Goal: Task Accomplishment & Management: Complete application form

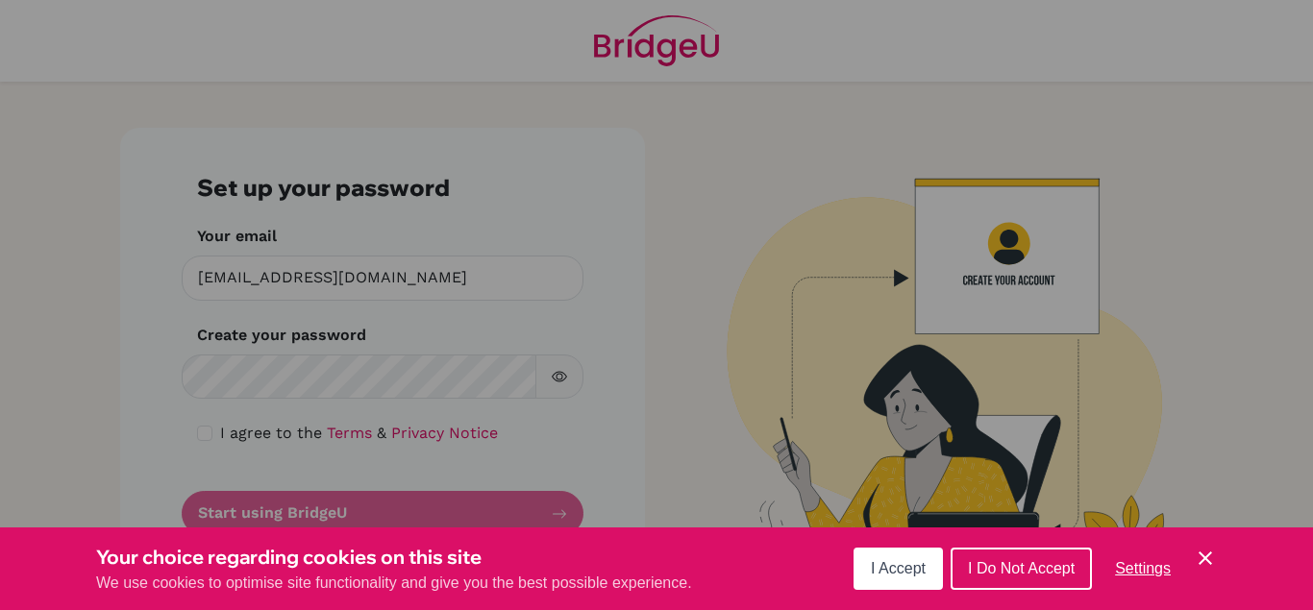
click at [268, 368] on div "Cookie Preferences" at bounding box center [656, 305] width 1313 height 610
click at [900, 570] on span "I Accept" at bounding box center [898, 568] width 55 height 16
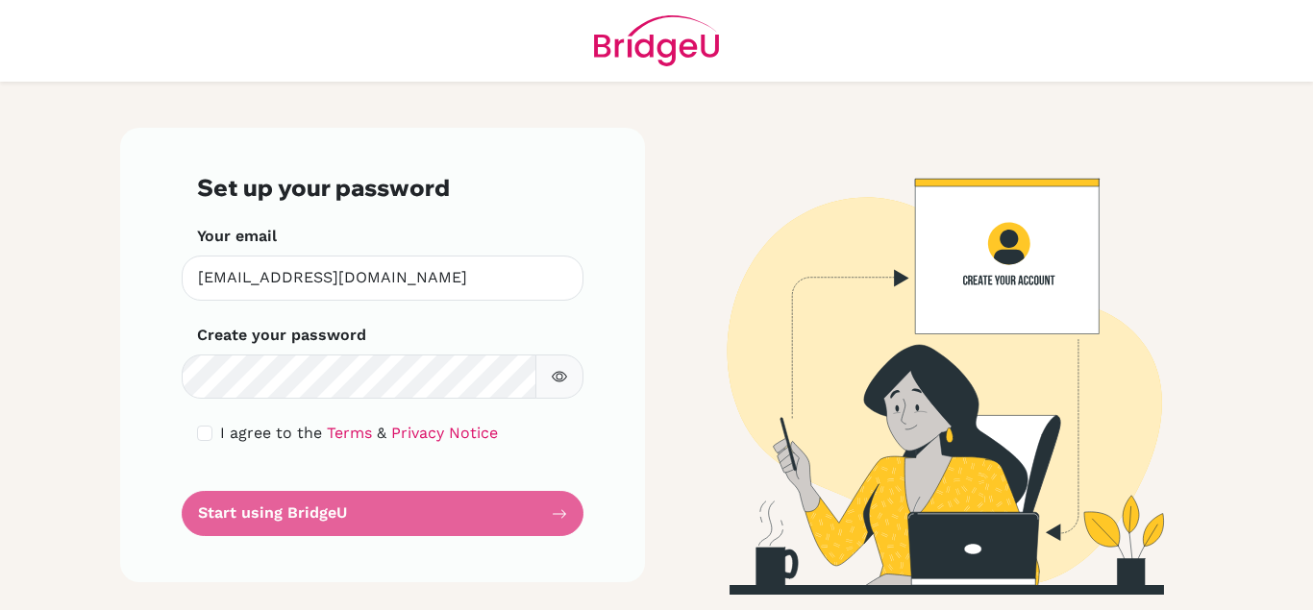
click at [957, 283] on img at bounding box center [931, 361] width 1096 height 467
click at [1011, 239] on img at bounding box center [931, 361] width 1096 height 467
click at [341, 513] on form "Set up your password Your email pchipenzi@staff.mcc.ac.zw Invalid email Create …" at bounding box center [382, 355] width 371 height 362
click at [261, 519] on form "Set up your password Your email pchipenzi@staff.mcc.ac.zw Invalid email Create …" at bounding box center [382, 355] width 371 height 362
click at [280, 436] on span "I agree to the" at bounding box center [271, 433] width 102 height 18
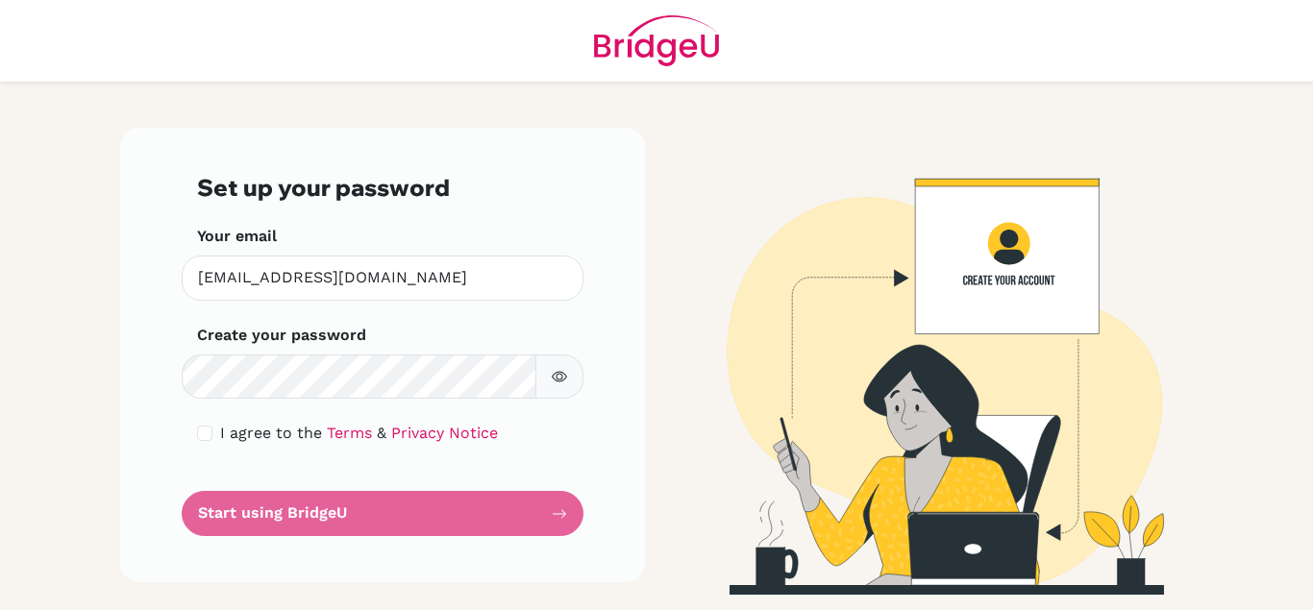
click at [560, 377] on icon "button" at bounding box center [559, 376] width 15 height 15
click at [559, 513] on form "Set up your password Your email pchipenzi@staff.mcc.ac.zw Invalid email Create …" at bounding box center [382, 355] width 371 height 362
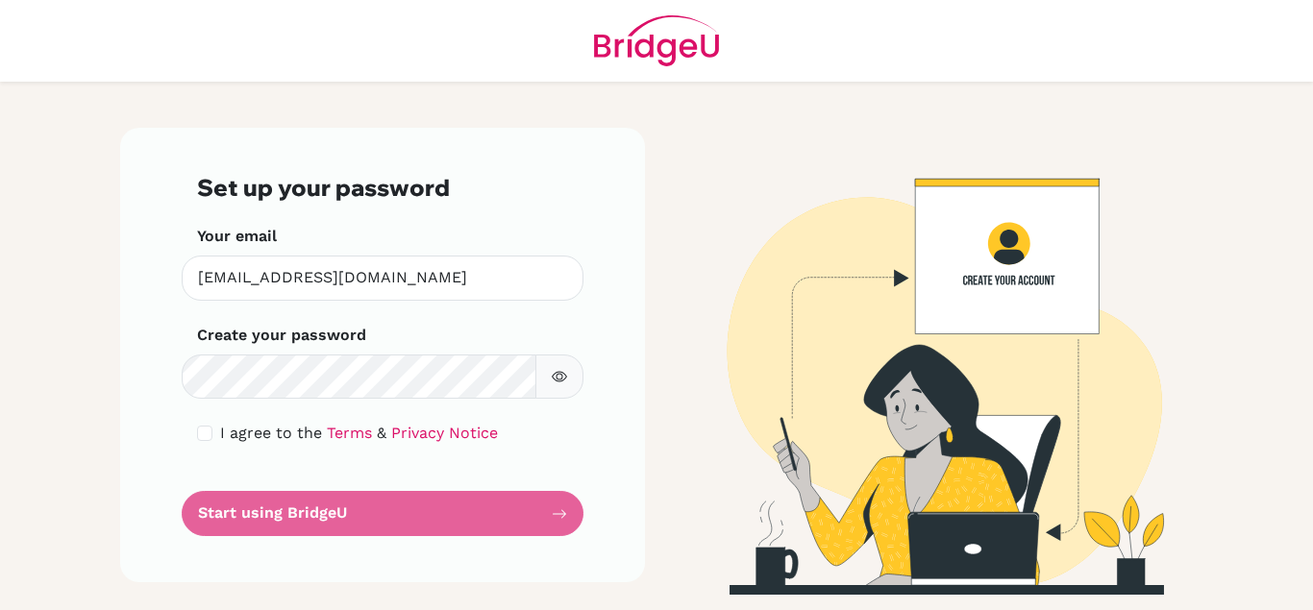
click at [1056, 529] on img at bounding box center [931, 361] width 1096 height 467
click at [1020, 262] on img at bounding box center [931, 361] width 1096 height 467
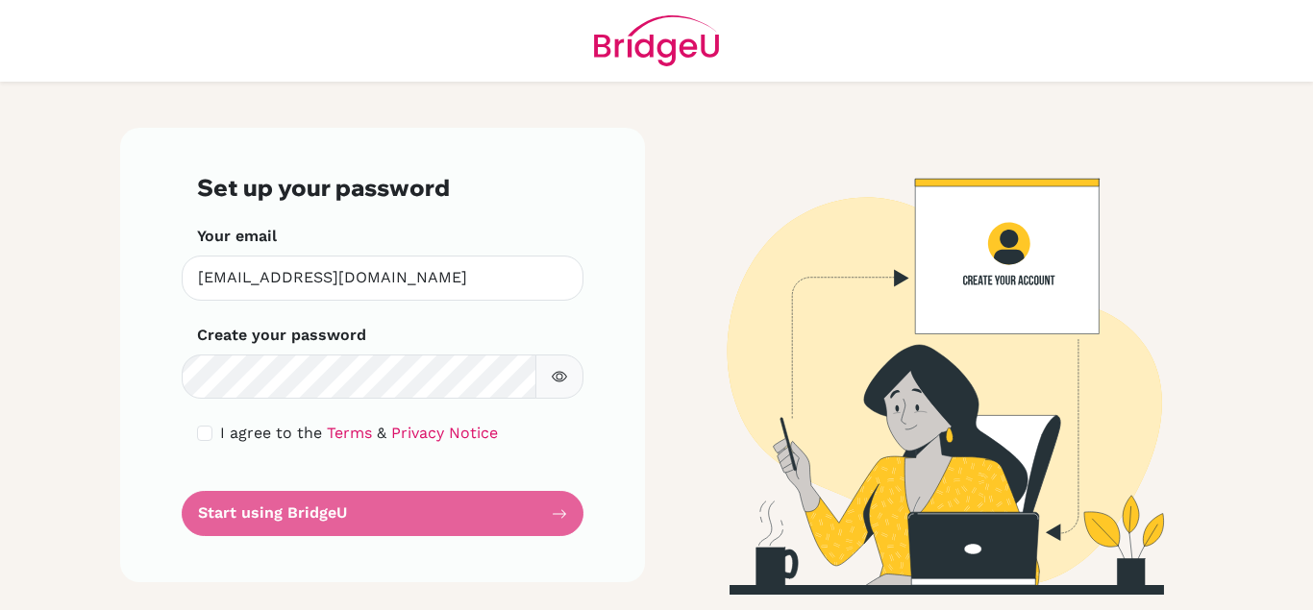
click at [1020, 262] on img at bounding box center [931, 361] width 1096 height 467
click at [289, 516] on form "Set up your password Your email pchipenzi@staff.mcc.ac.zw Invalid email Create …" at bounding box center [382, 355] width 371 height 362
click at [244, 434] on span "I agree to the" at bounding box center [271, 433] width 102 height 18
click at [563, 510] on form "Set up your password Your email pchipenzi@staff.mcc.ac.zw Invalid email Create …" at bounding box center [382, 355] width 371 height 362
click at [998, 534] on img at bounding box center [931, 361] width 1096 height 467
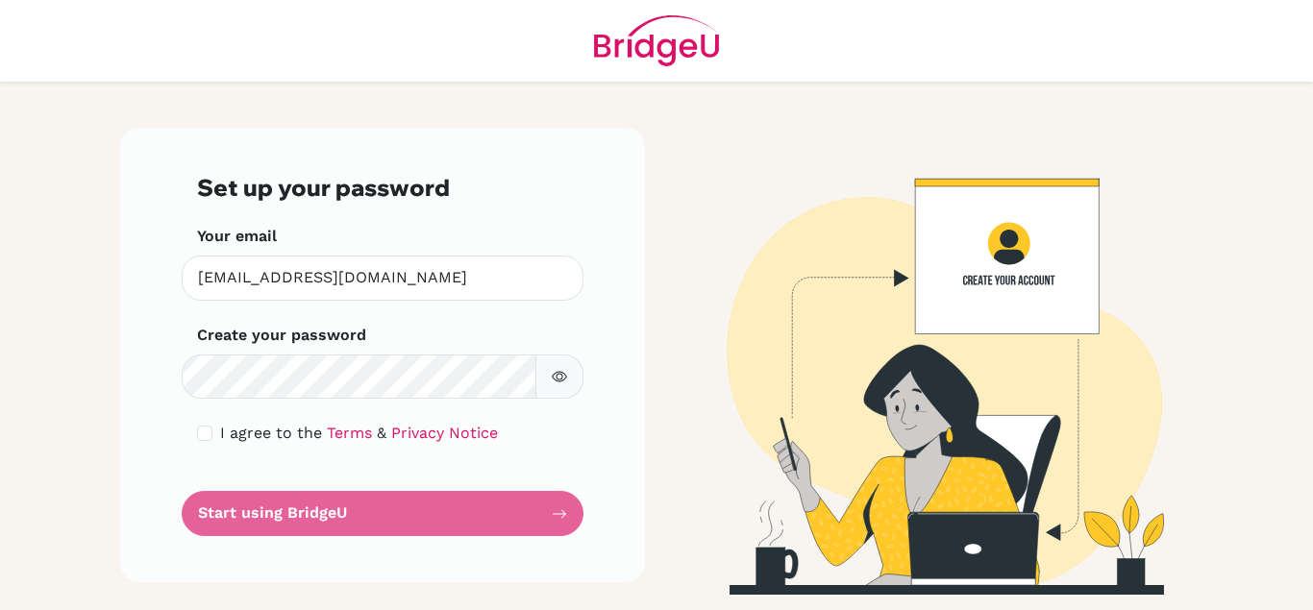
click at [998, 534] on img at bounding box center [931, 361] width 1096 height 467
click at [893, 280] on img at bounding box center [931, 361] width 1096 height 467
click at [344, 435] on link "Terms" at bounding box center [349, 433] width 45 height 18
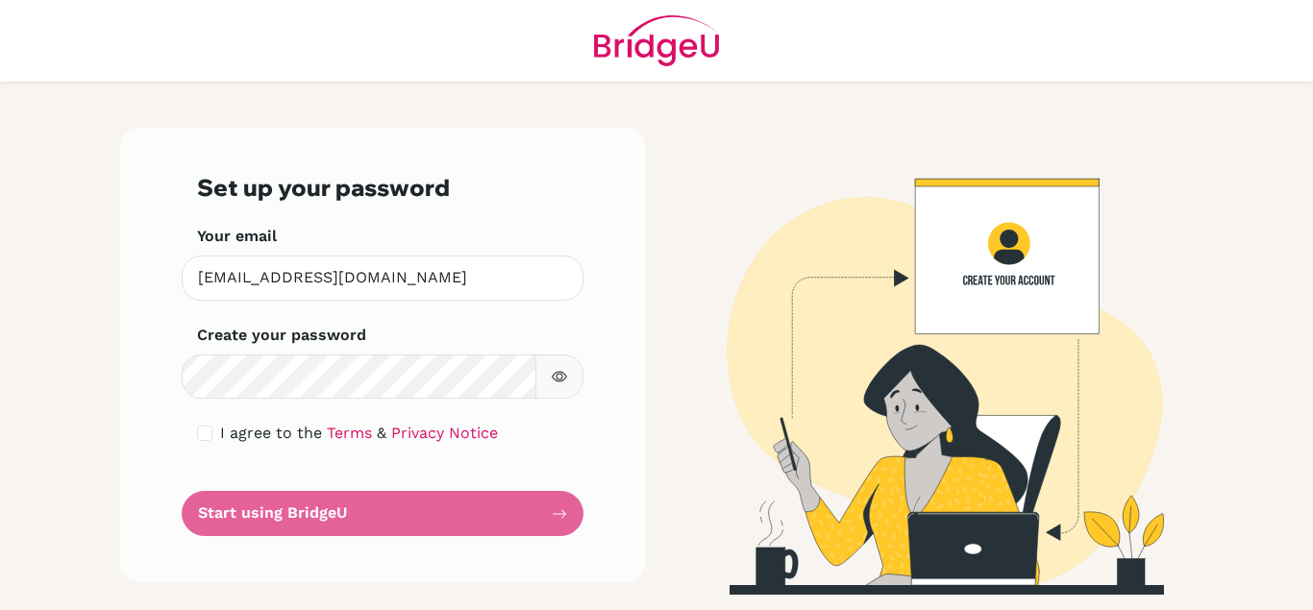
click at [552, 514] on form "Set up your password Your email pchipenzi@staff.mcc.ac.zw Invalid email Create …" at bounding box center [382, 355] width 371 height 362
click at [977, 279] on img at bounding box center [931, 361] width 1096 height 467
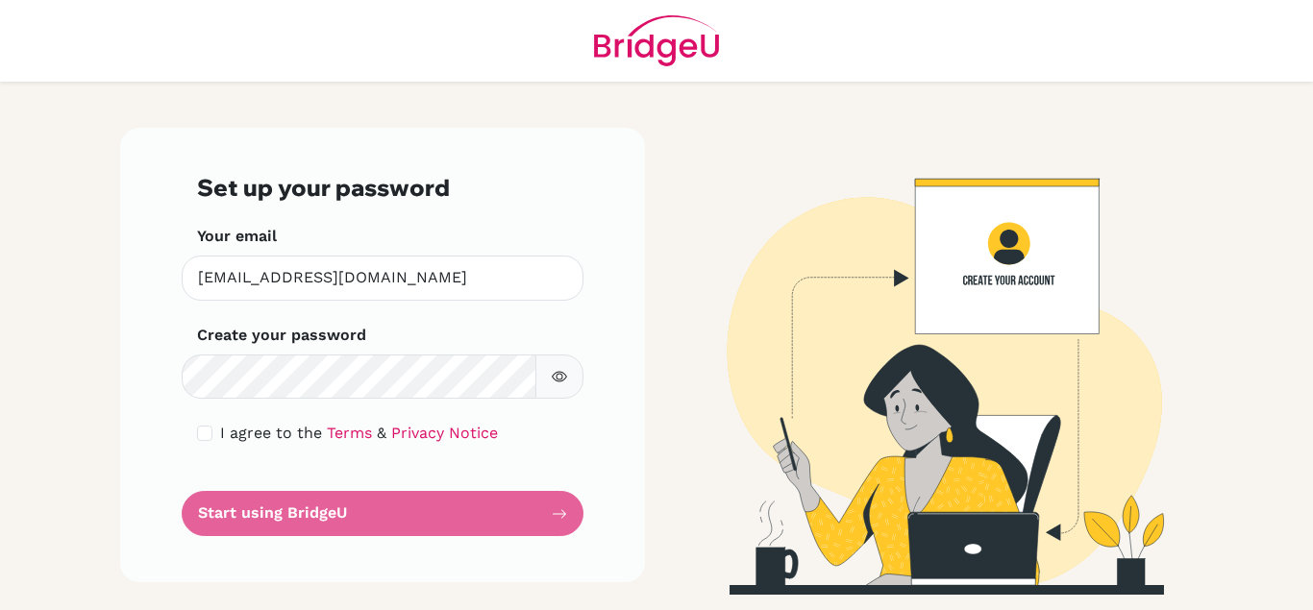
click at [977, 279] on img at bounding box center [931, 361] width 1096 height 467
click at [326, 245] on div "Your email [EMAIL_ADDRESS][DOMAIN_NAME] Invalid email" at bounding box center [382, 263] width 371 height 76
click at [398, 284] on input "[EMAIL_ADDRESS][DOMAIN_NAME]" at bounding box center [383, 278] width 402 height 45
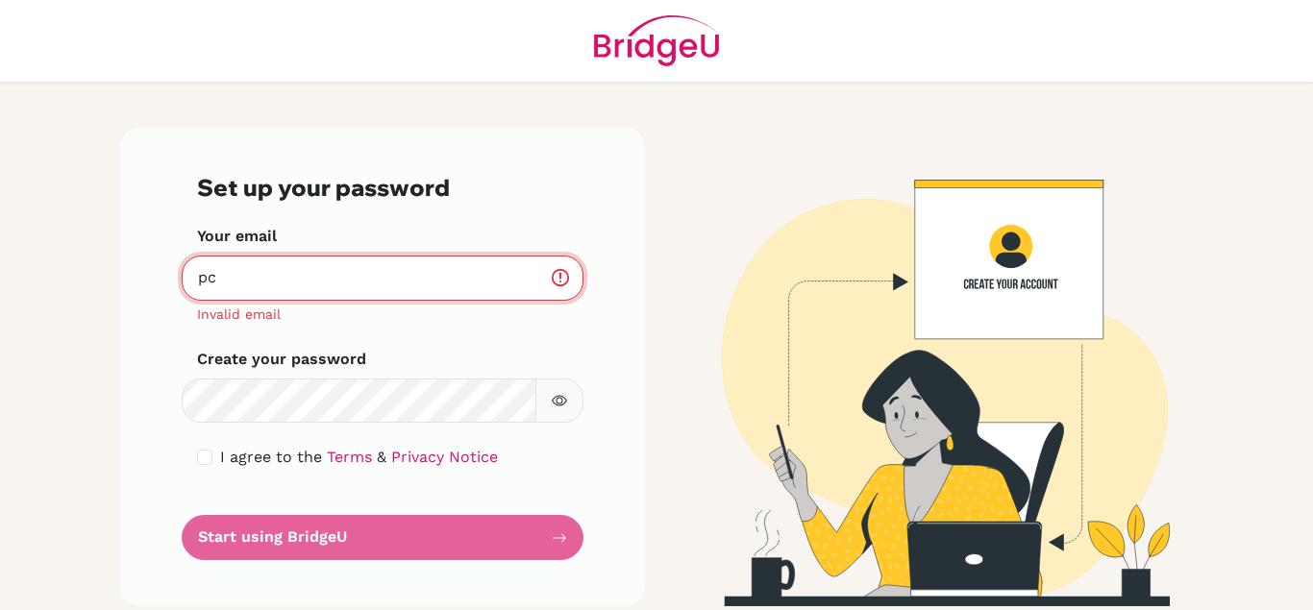
type input "p"
type input "[EMAIL_ADDRESS][DOMAIN_NAME]"
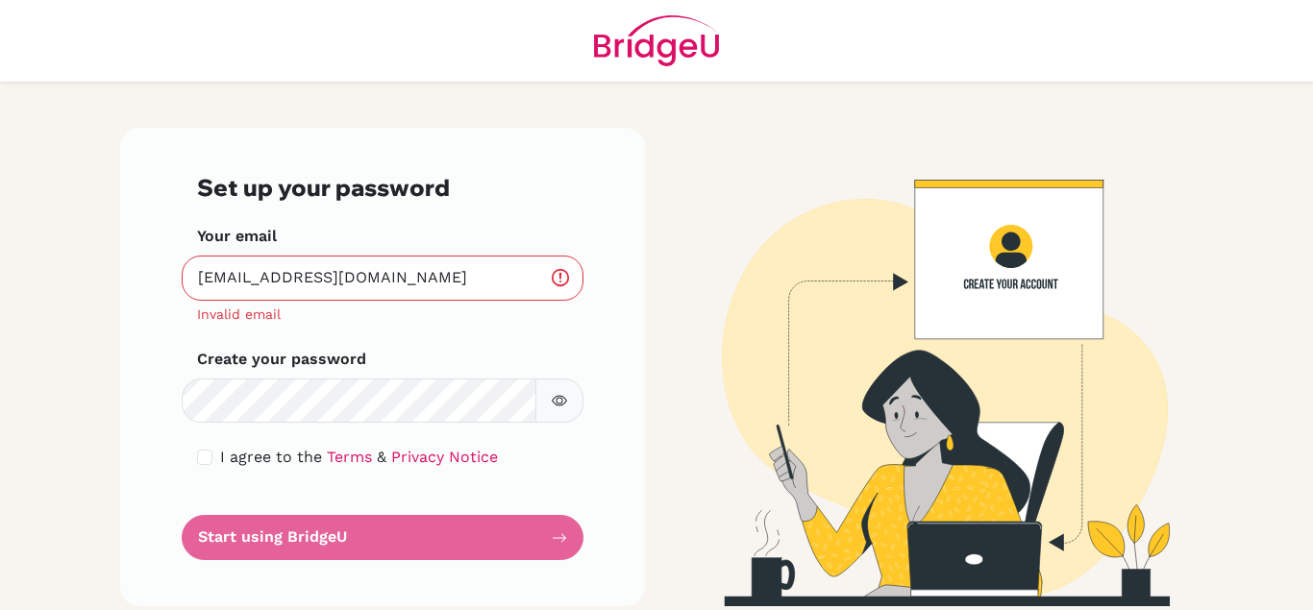
click at [366, 352] on div "Create your password Make sure it's at least 6 characters" at bounding box center [382, 386] width 371 height 76
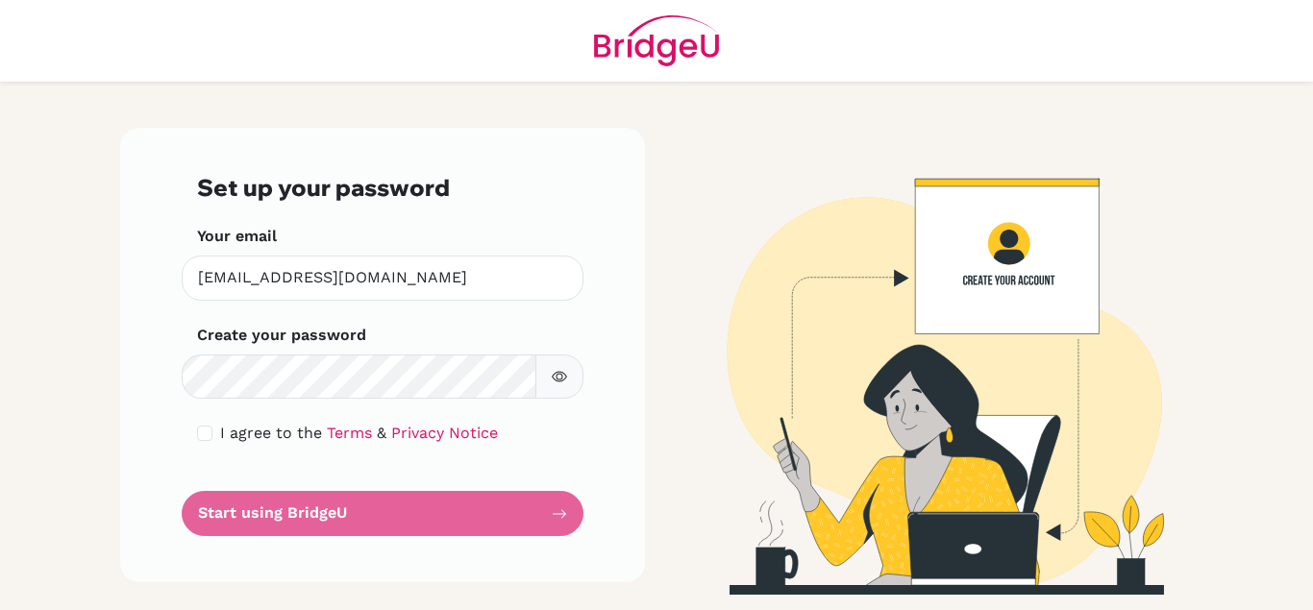
click at [378, 333] on div "Create your password Make sure it's at least 6 characters" at bounding box center [382, 362] width 371 height 76
click at [331, 330] on label "Create your password" at bounding box center [281, 335] width 169 height 23
click at [306, 515] on form "Set up your password Your email chipenzipeters@gmail.com.zw Invalid email Creat…" at bounding box center [382, 355] width 371 height 362
click at [336, 434] on link "Terms" at bounding box center [349, 433] width 45 height 18
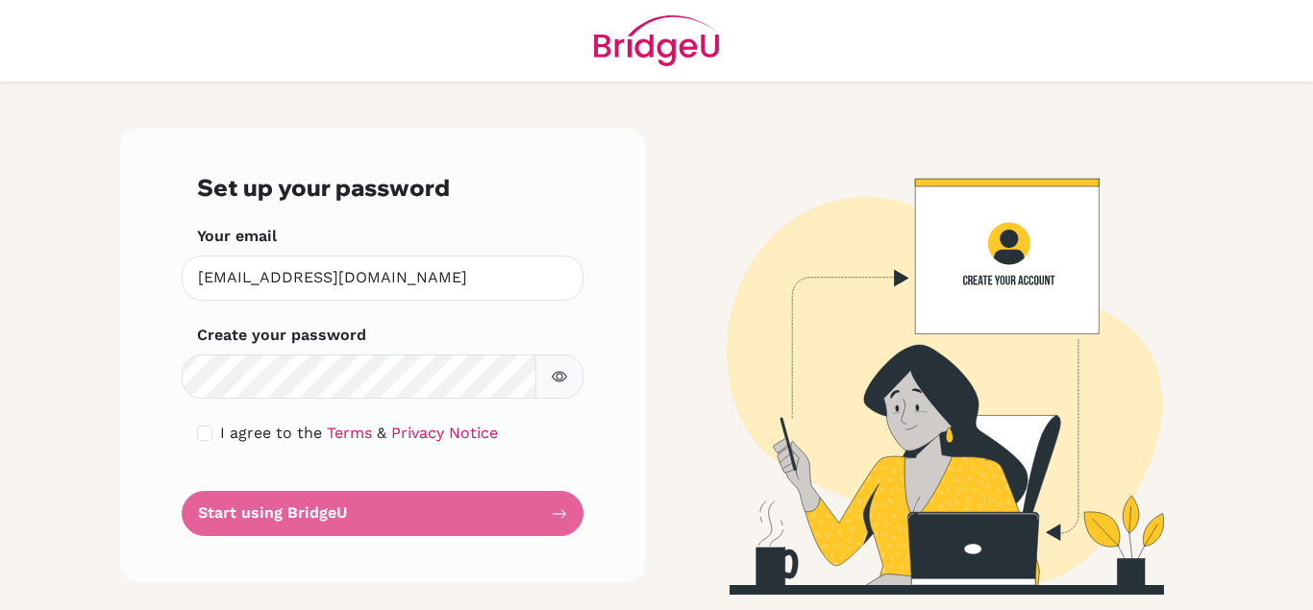
click at [304, 511] on form "Set up your password Your email chipenzipeters@gmail.com.zw Invalid email Creat…" at bounding box center [382, 355] width 371 height 362
click at [555, 513] on form "Set up your password Your email chipenzipeters@gmail.com.zw Invalid email Creat…" at bounding box center [382, 355] width 371 height 362
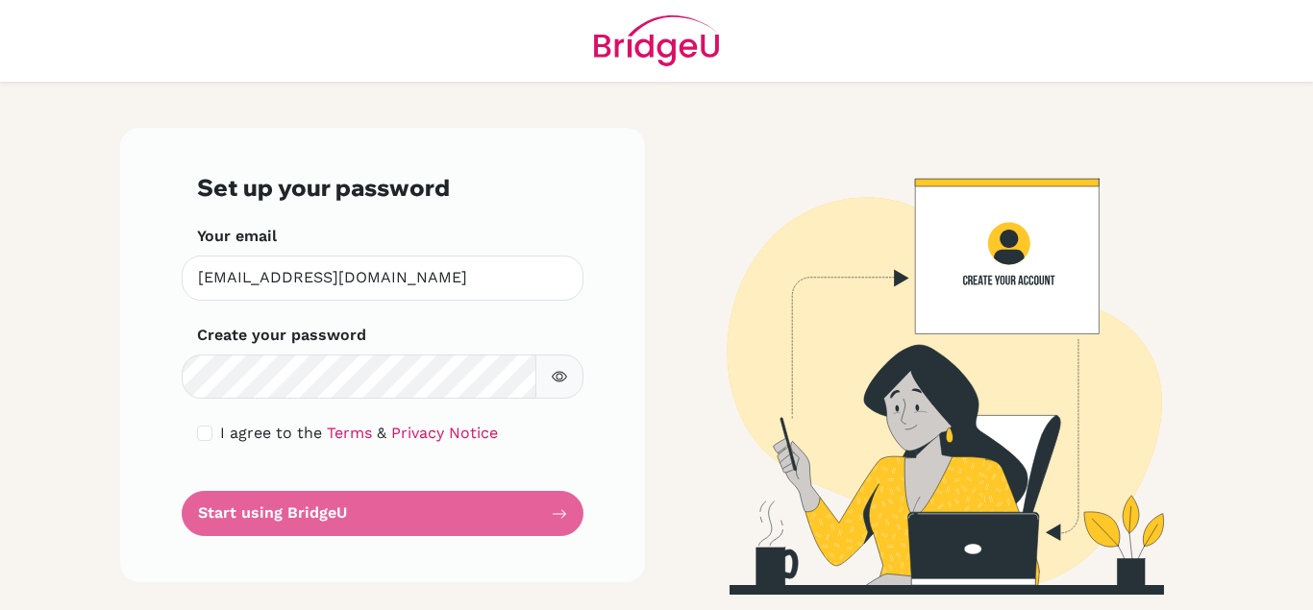
click at [555, 513] on form "Set up your password Your email chipenzipeters@gmail.com.zw Invalid email Creat…" at bounding box center [382, 355] width 371 height 362
click at [448, 514] on form "Set up your password Your email chipenzipeters@gmail.com.zw Invalid email Creat…" at bounding box center [382, 355] width 371 height 362
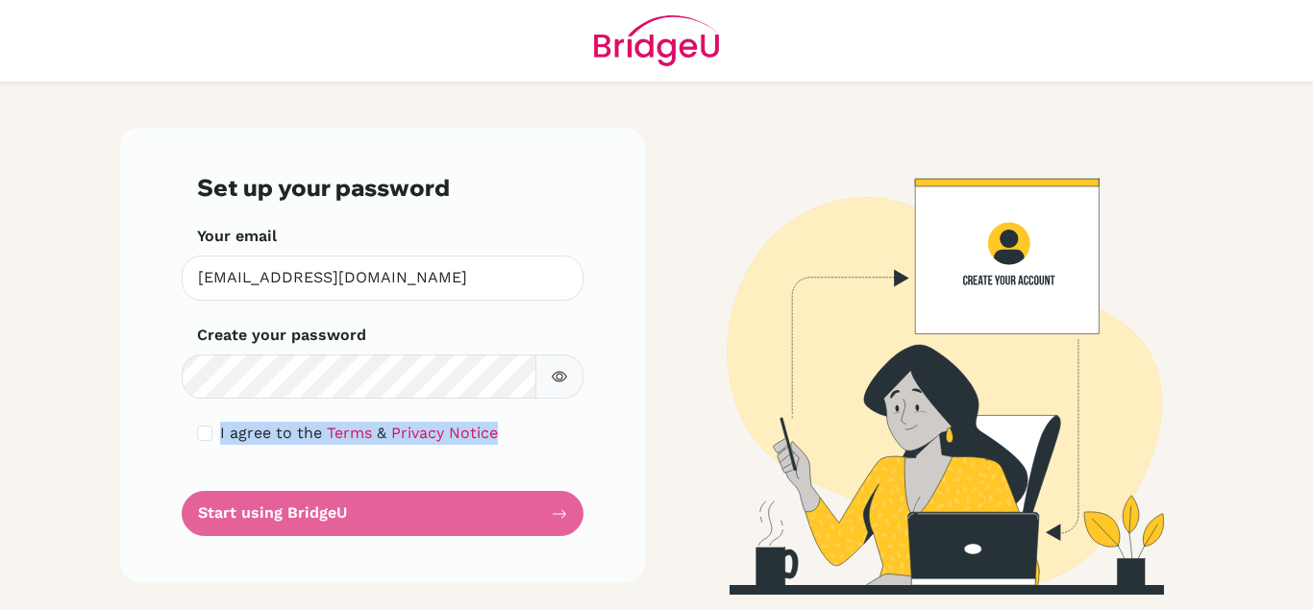
click at [715, 425] on img at bounding box center [931, 361] width 1096 height 467
click at [594, 501] on div "Set up your password Your email chipenzipeters@gmail.com.zw Invalid email Creat…" at bounding box center [382, 355] width 525 height 455
click at [566, 514] on form "Set up your password Your email chipenzipeters@gmail.com.zw Invalid email Creat…" at bounding box center [382, 355] width 371 height 362
click at [1288, 536] on img at bounding box center [931, 361] width 1096 height 467
click at [301, 514] on form "Set up your password Your email chipenzipeters@gmail.com.zw Invalid email Creat…" at bounding box center [382, 355] width 371 height 362
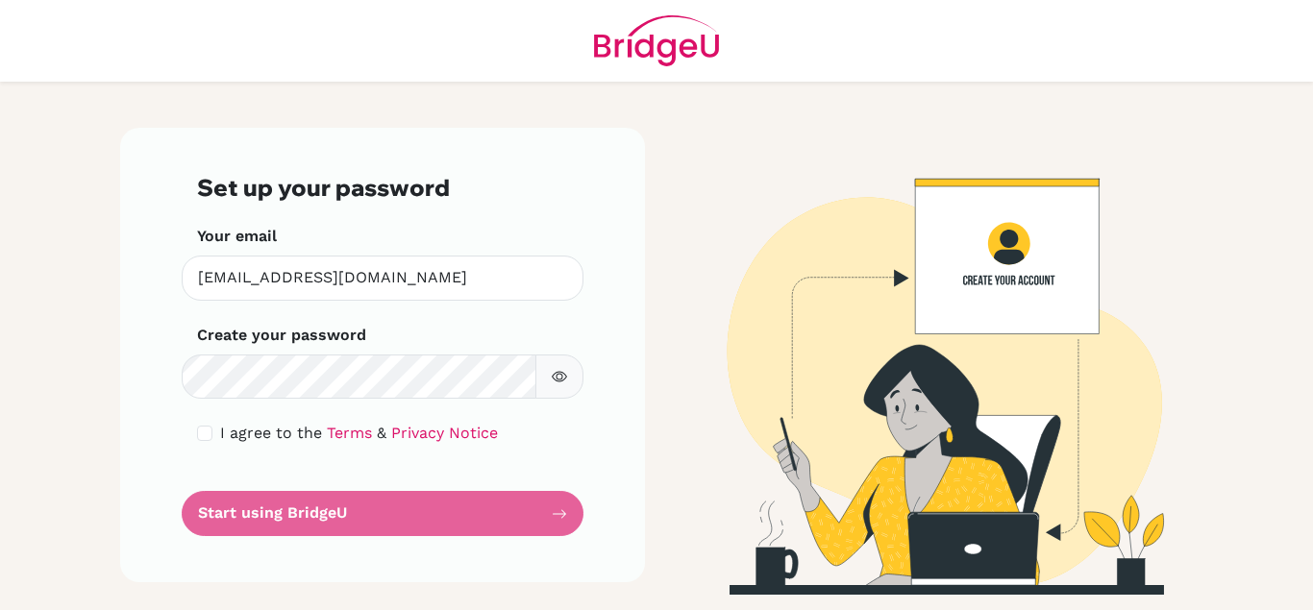
click at [301, 514] on form "Set up your password Your email chipenzipeters@gmail.com.zw Invalid email Creat…" at bounding box center [382, 355] width 371 height 362
click at [1026, 269] on img at bounding box center [931, 361] width 1096 height 467
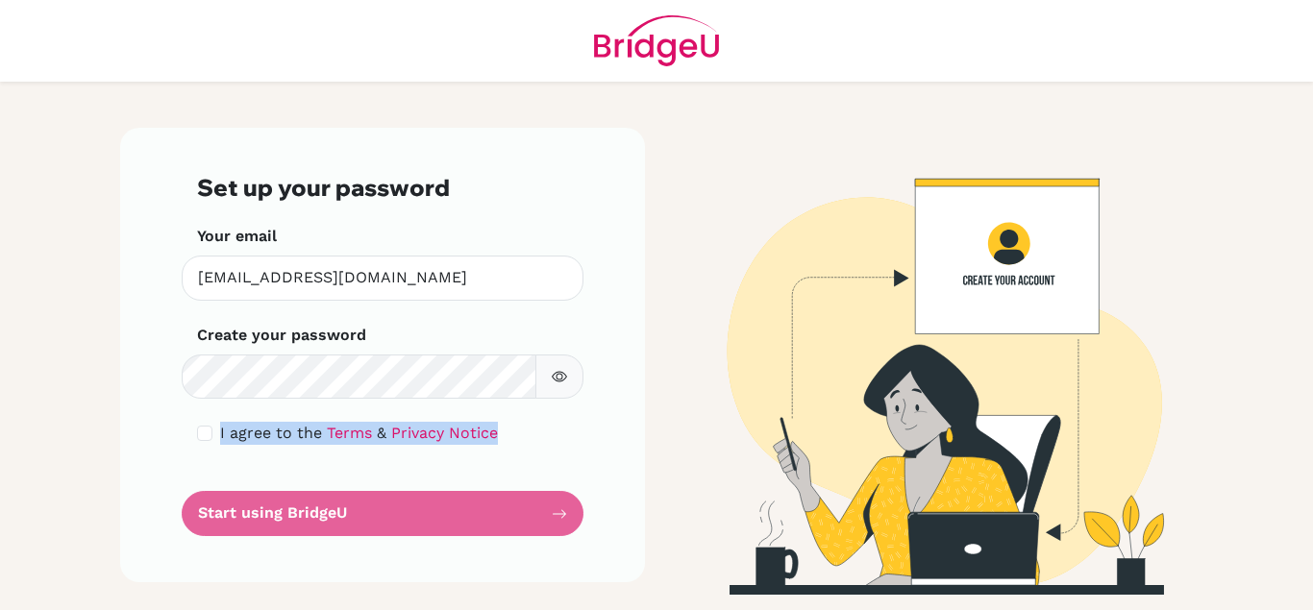
click at [1026, 269] on img at bounding box center [931, 361] width 1096 height 467
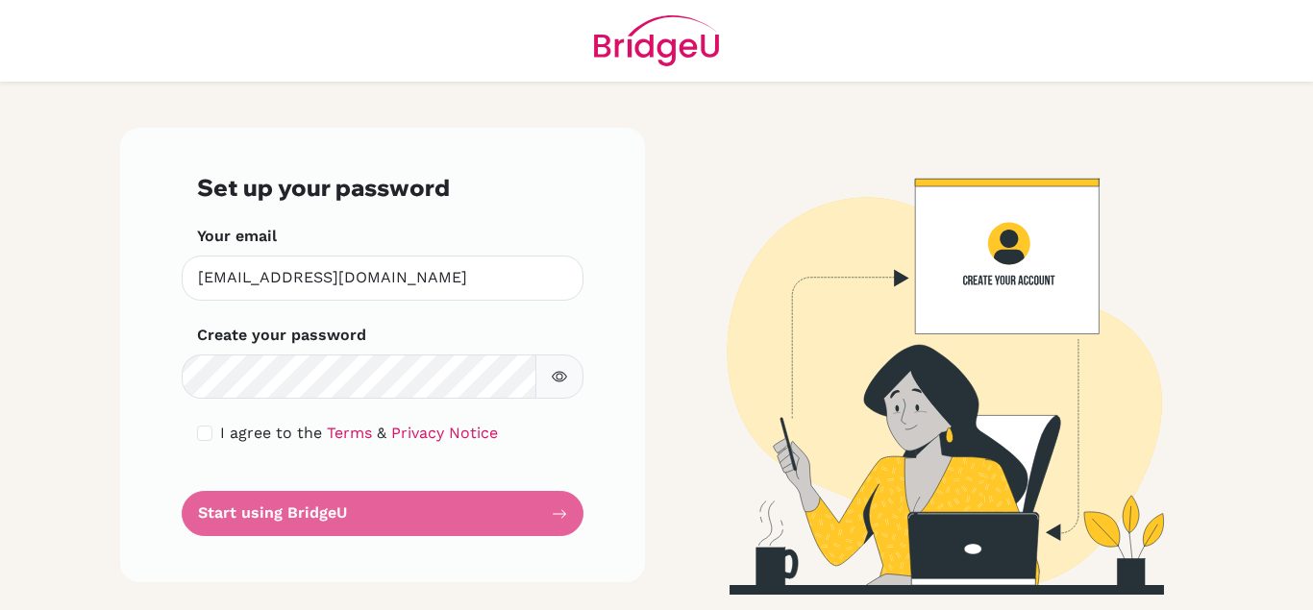
click at [1312, 597] on main "Set up your password Your email chipenzipeters@gmail.com.zw Invalid email Creat…" at bounding box center [656, 305] width 1313 height 610
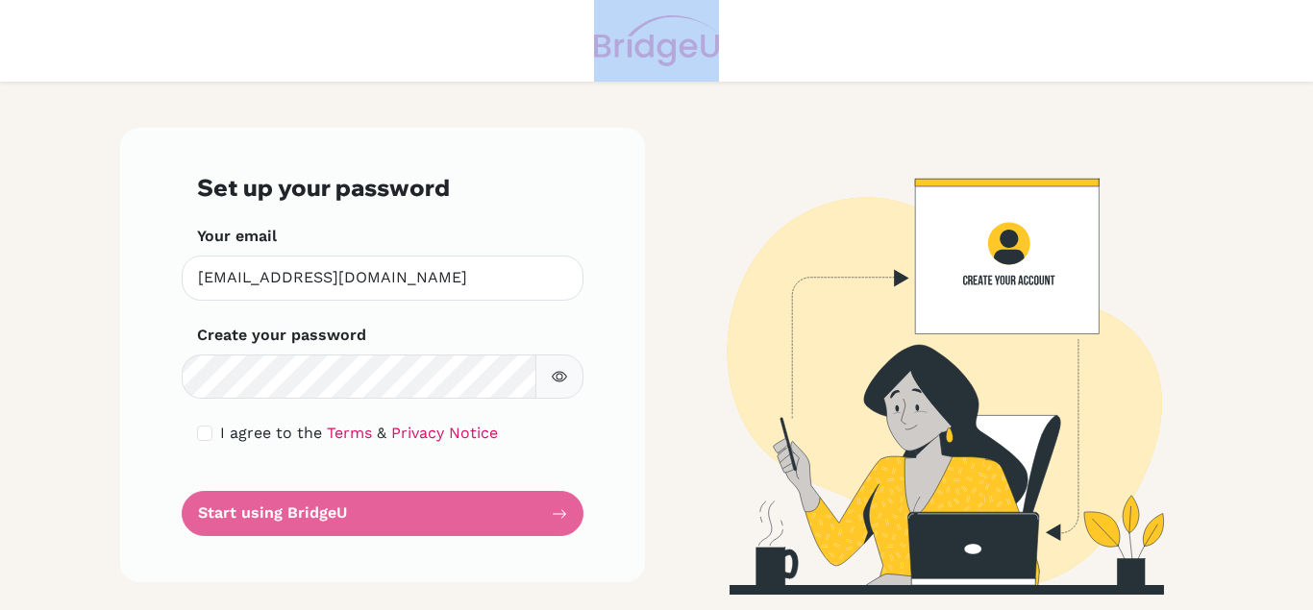
click at [1312, 597] on main "Set up your password Your email chipenzipeters@gmail.com.zw Invalid email Creat…" at bounding box center [656, 305] width 1313 height 610
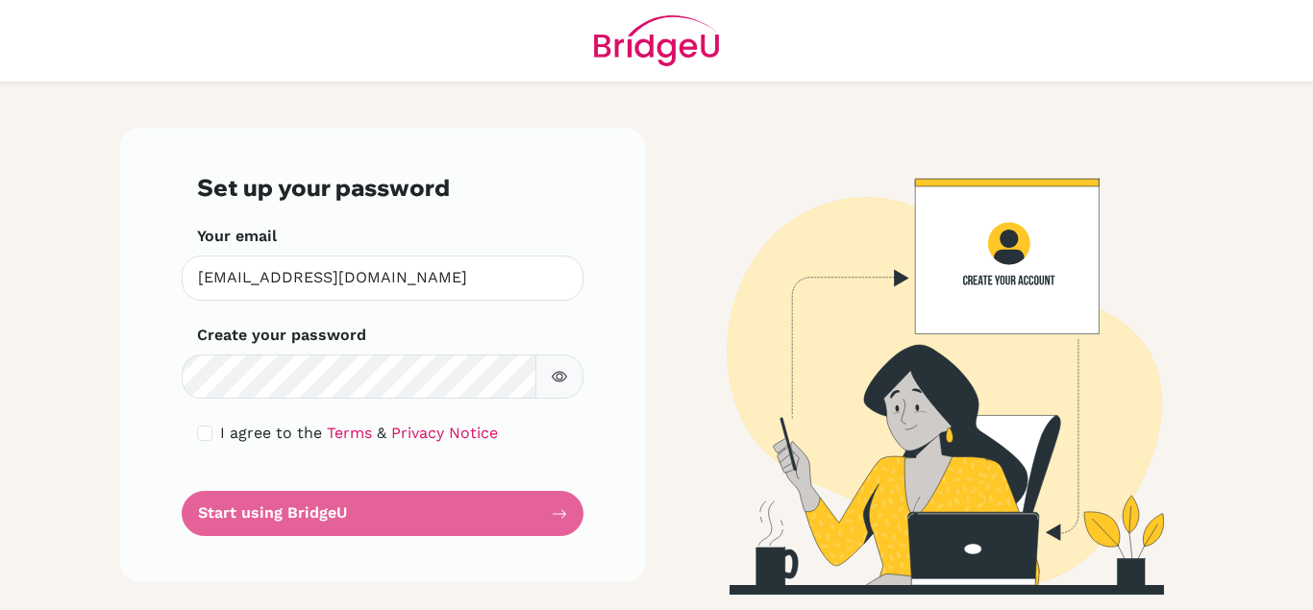
click at [1312, 597] on main "Set up your password Your email chipenzipeters@gmail.com.zw Invalid email Creat…" at bounding box center [656, 305] width 1313 height 610
click at [1243, 555] on img at bounding box center [931, 361] width 1096 height 467
click at [274, 507] on form "Set up your password Your email chipenzipeters@gmail.com.zw Invalid email Creat…" at bounding box center [382, 355] width 371 height 362
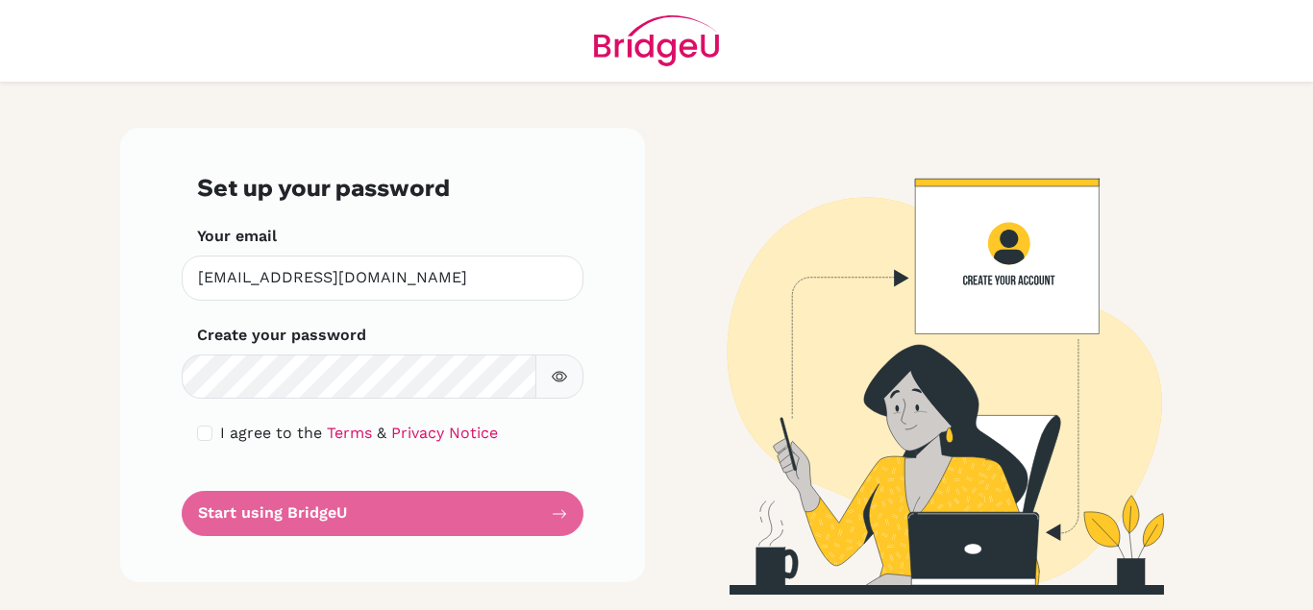
click at [274, 507] on form "Set up your password Your email chipenzipeters@gmail.com.zw Invalid email Creat…" at bounding box center [382, 355] width 371 height 362
click at [626, 459] on div "Set up your password Your email chipenzipeters@gmail.com.zw Invalid email Creat…" at bounding box center [382, 355] width 525 height 455
click at [291, 429] on span "I agree to the" at bounding box center [271, 433] width 102 height 18
click at [353, 435] on link "Terms" at bounding box center [349, 433] width 45 height 18
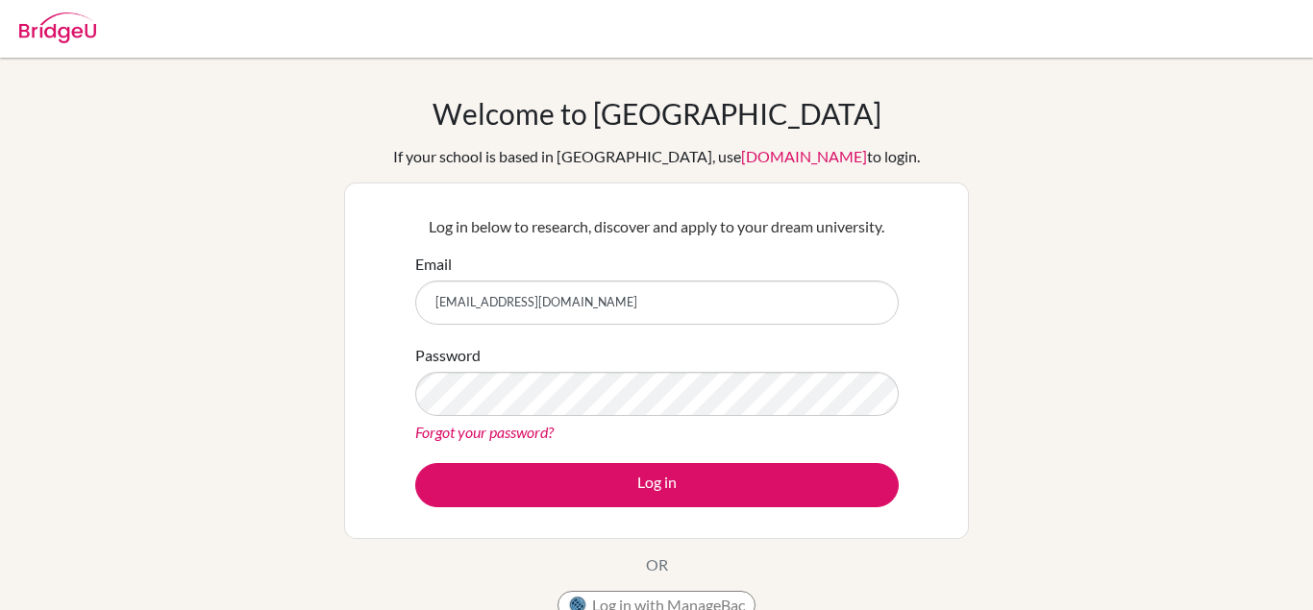
type input "[EMAIL_ADDRESS][DOMAIN_NAME]"
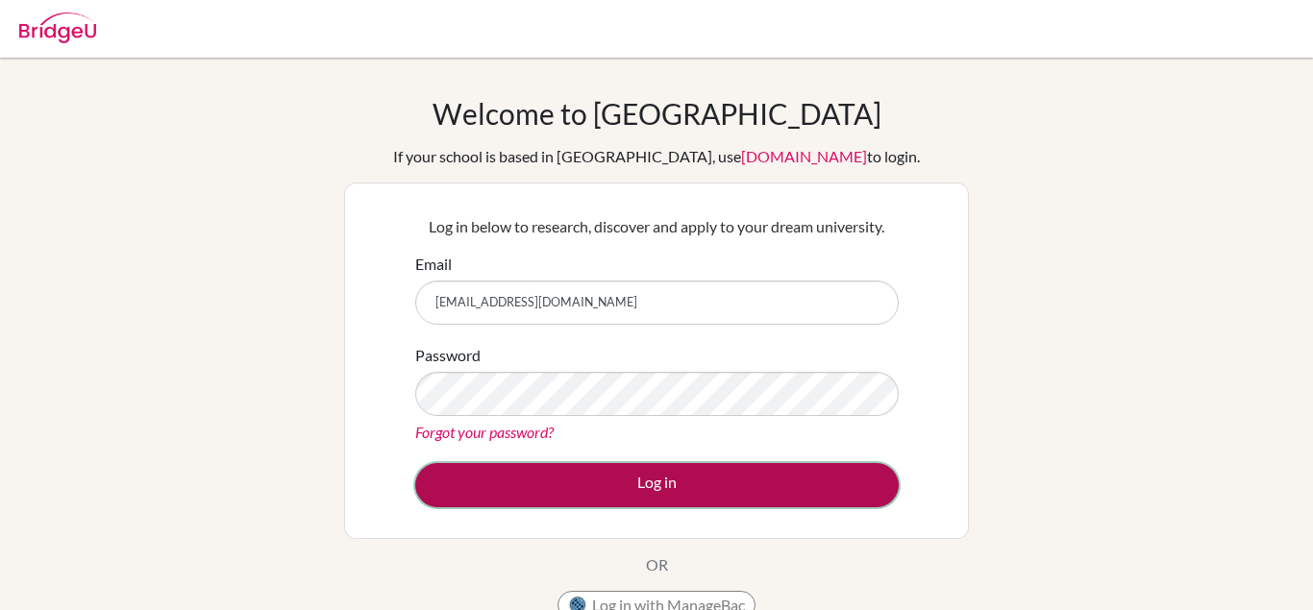
click at [705, 480] on button "Log in" at bounding box center [657, 485] width 484 height 44
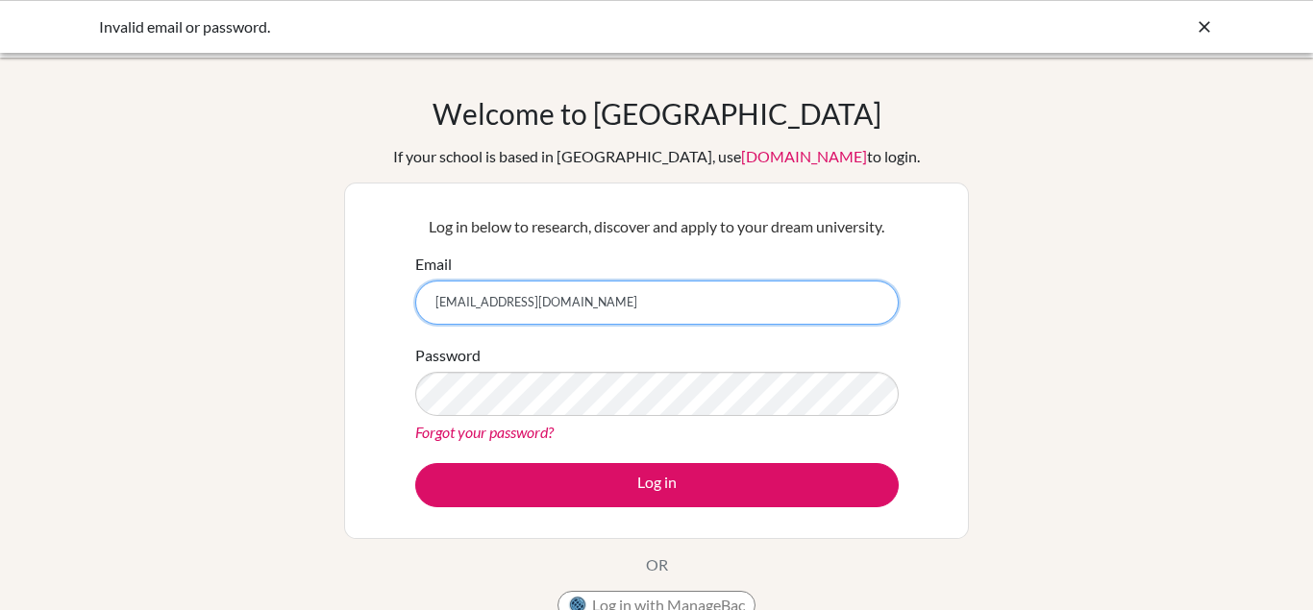
click at [583, 300] on input "[EMAIL_ADDRESS][DOMAIN_NAME]" at bounding box center [657, 303] width 484 height 44
type input "p"
type input "C"
click at [553, 302] on input "chipenzipeters@gmail,com.zw" at bounding box center [657, 303] width 484 height 44
type input "[EMAIL_ADDRESS][DOMAIN_NAME]"
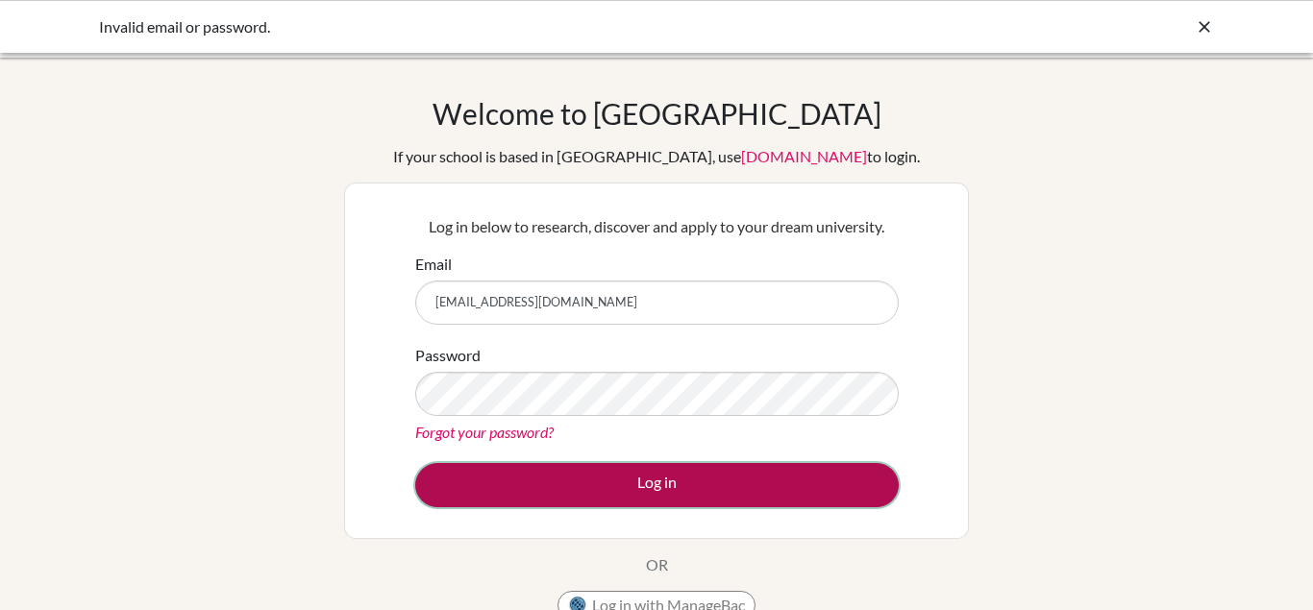
click at [608, 471] on button "Log in" at bounding box center [657, 485] width 484 height 44
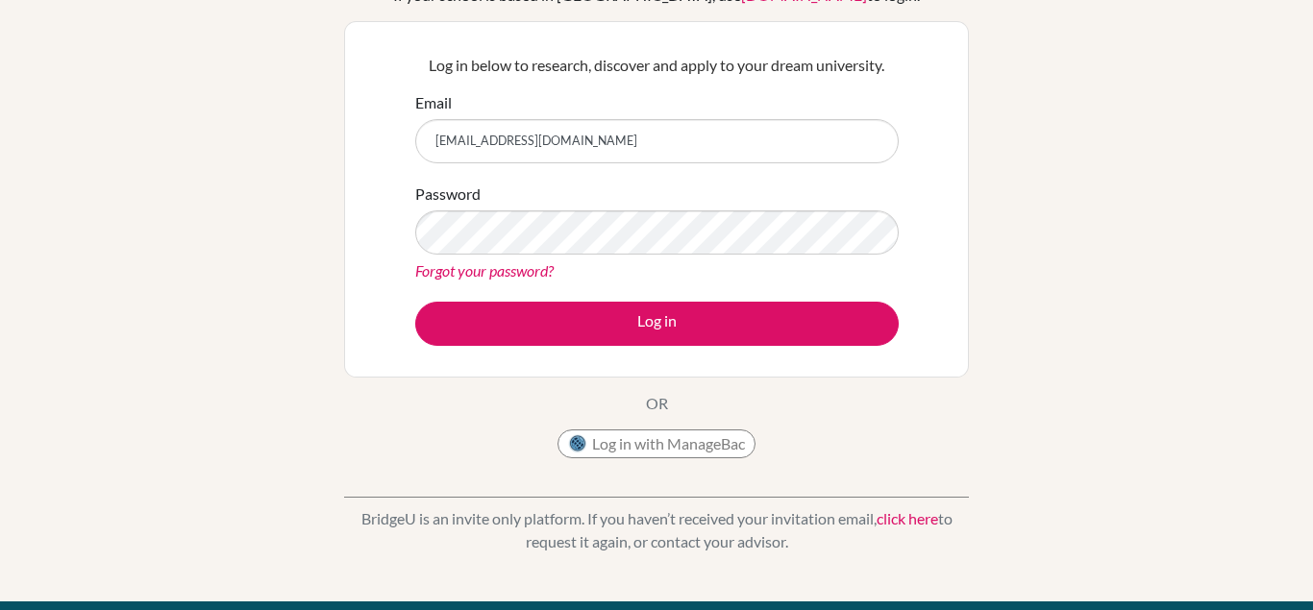
scroll to position [196, 0]
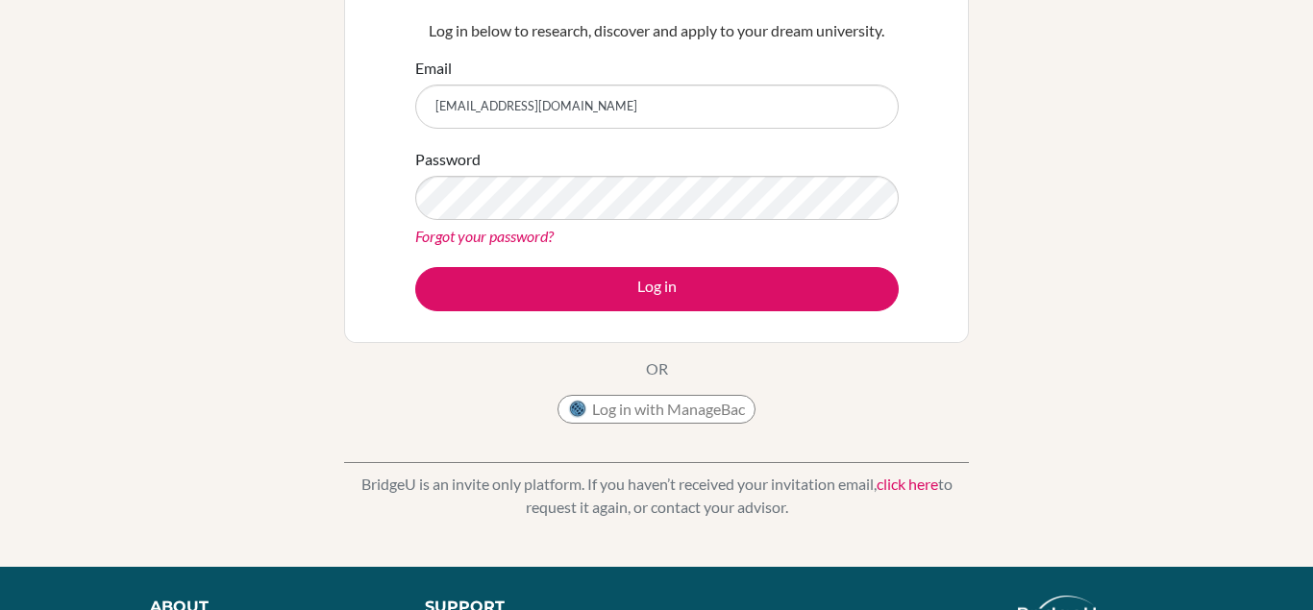
click at [600, 108] on input "[EMAIL_ADDRESS][DOMAIN_NAME]" at bounding box center [657, 107] width 484 height 44
type input "c"
type input "[EMAIL_ADDRESS][DOMAIN_NAME]"
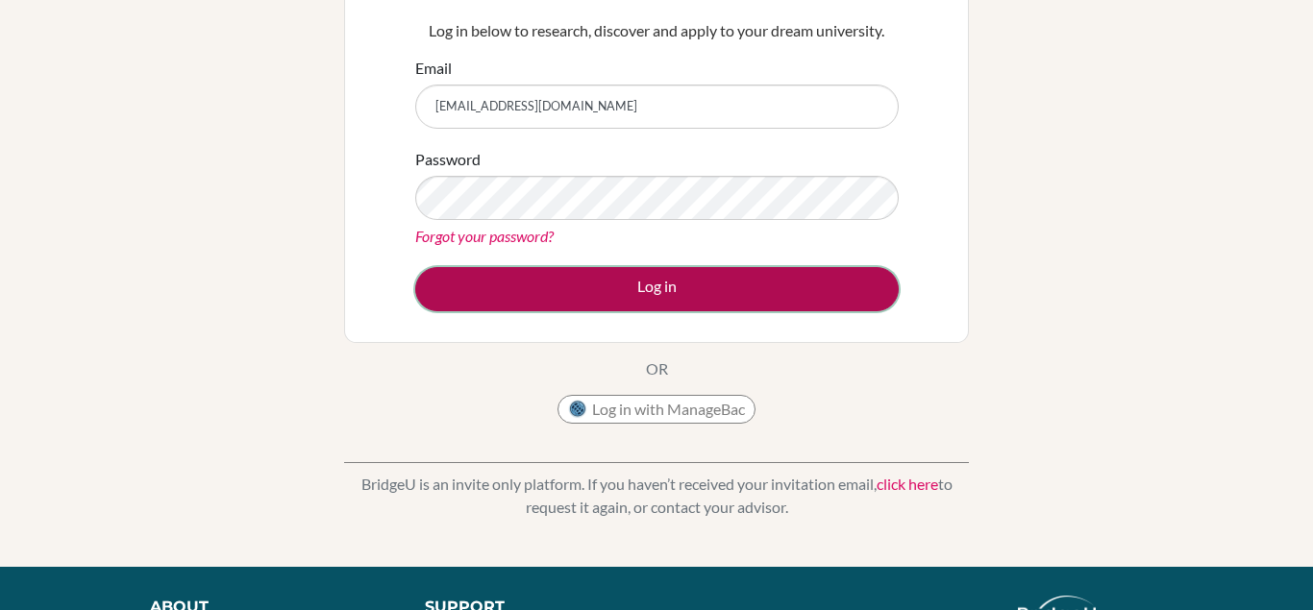
click at [659, 294] on button "Log in" at bounding box center [657, 289] width 484 height 44
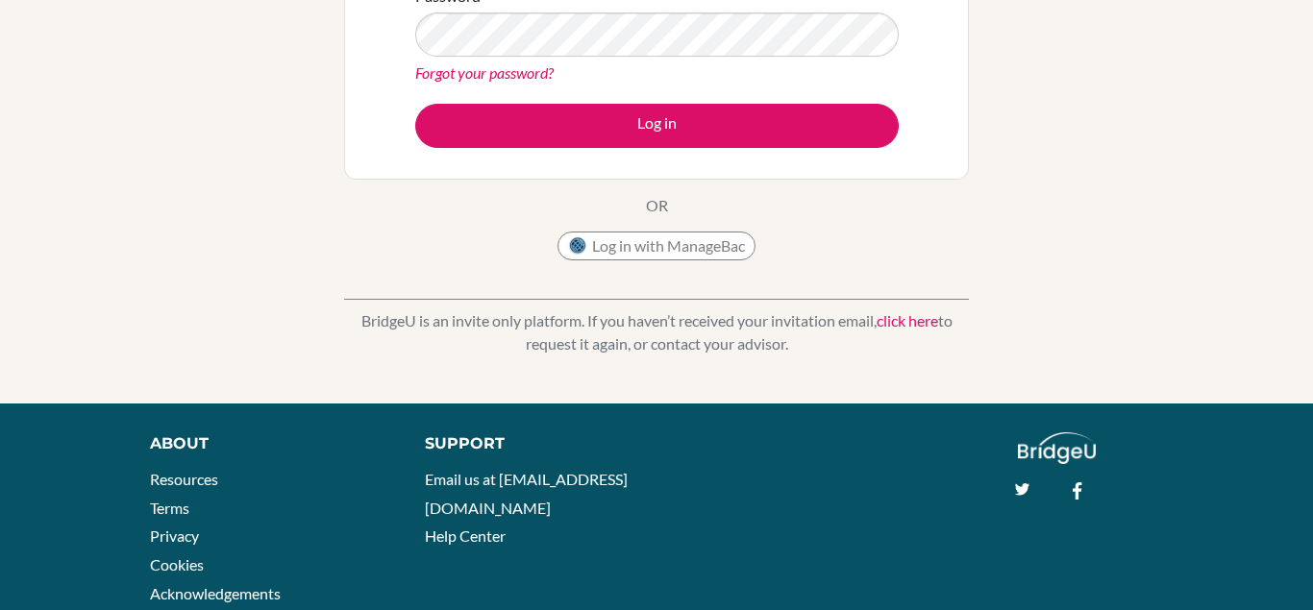
scroll to position [415, 0]
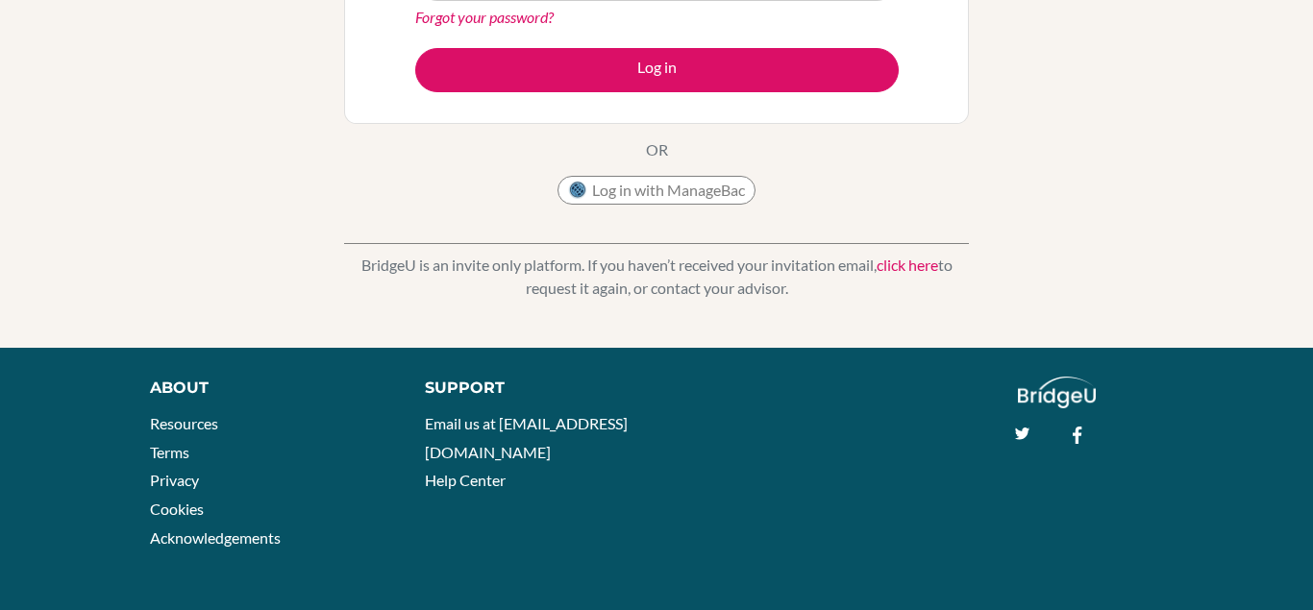
click at [691, 209] on div "Log in with ManageBac" at bounding box center [657, 195] width 198 height 38
click at [676, 195] on button "Log in with ManageBac" at bounding box center [657, 190] width 198 height 29
